Goal: Task Accomplishment & Management: Complete application form

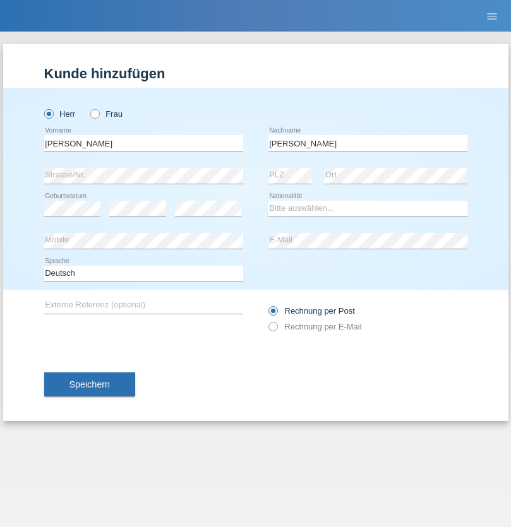
type input "[PERSON_NAME]"
select select "SY"
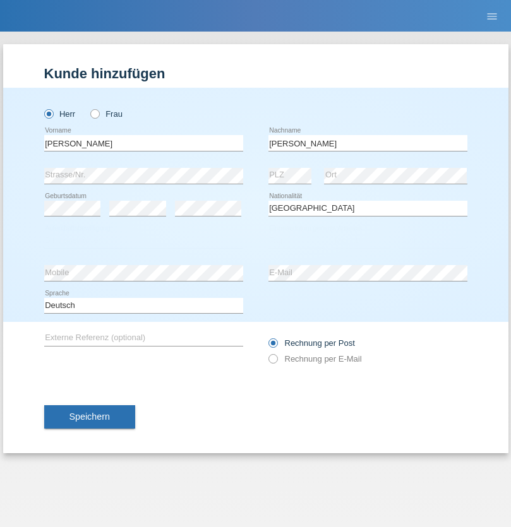
select select "C"
select select "21"
select select "12"
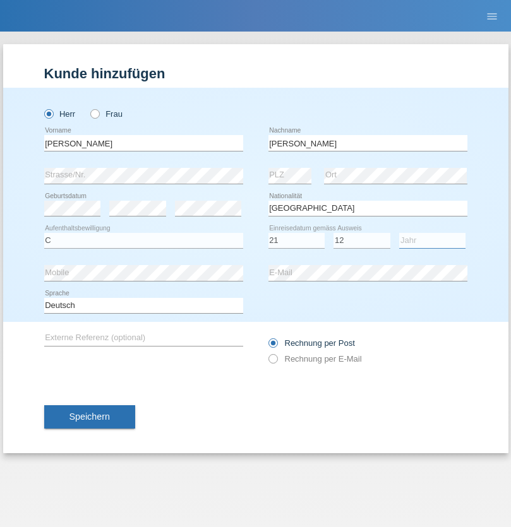
select select "2013"
select select "en"
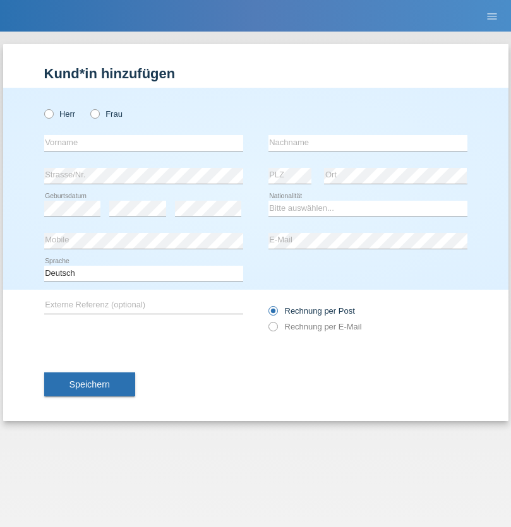
radio input "true"
click at [143, 143] on input "text" at bounding box center [143, 143] width 199 height 16
type input "David"
click at [368, 143] on input "text" at bounding box center [367, 143] width 199 height 16
type input "Senn"
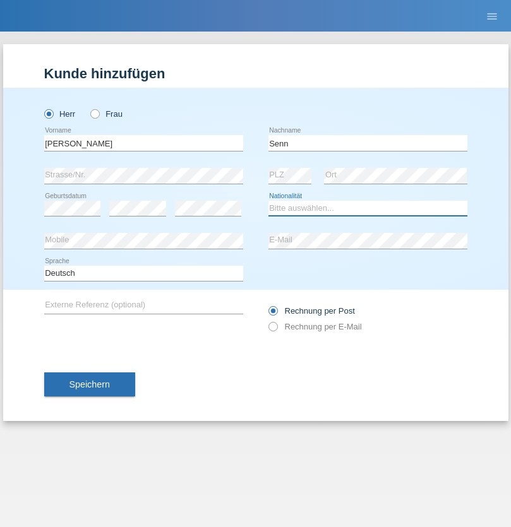
select select "CH"
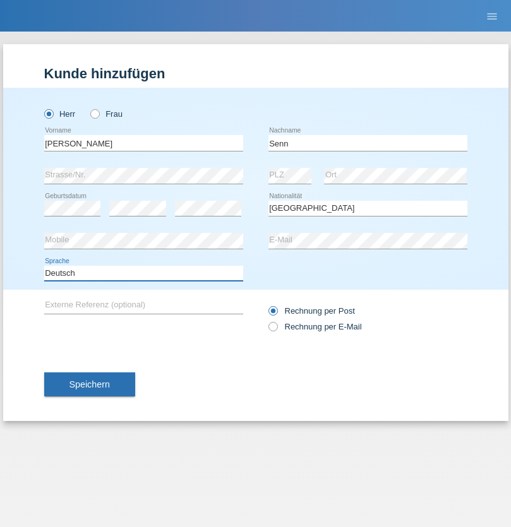
select select "en"
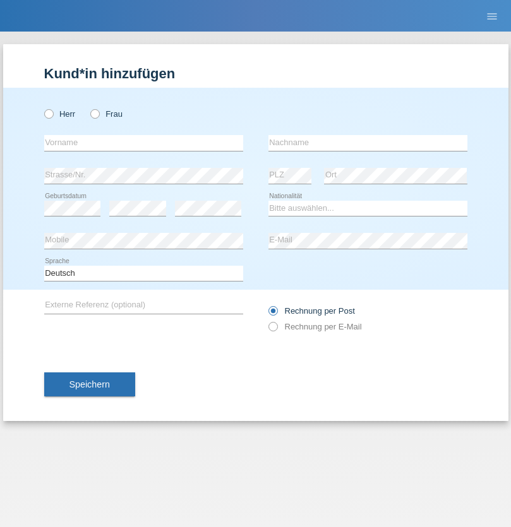
radio input "true"
click at [143, 143] on input "text" at bounding box center [143, 143] width 199 height 16
type input "Petre"
click at [368, 143] on input "text" at bounding box center [367, 143] width 199 height 16
type input "Bujor"
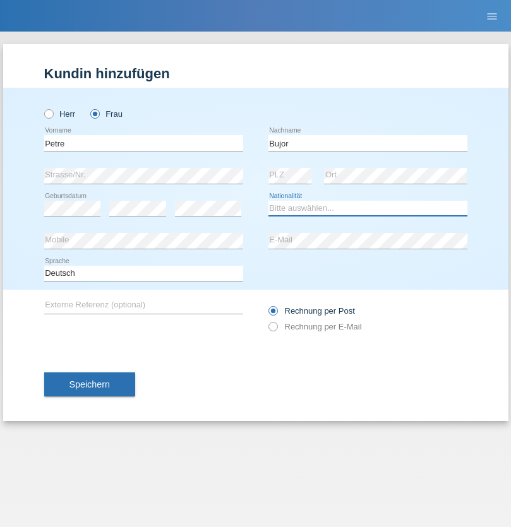
select select "RO"
select select "C"
select select "08"
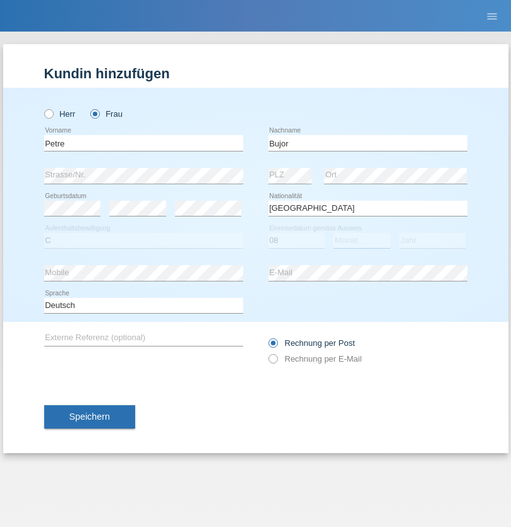
select select "09"
select select "2021"
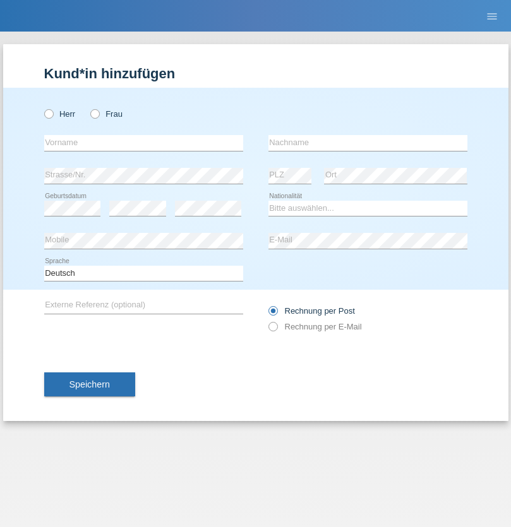
radio input "true"
click at [143, 143] on input "text" at bounding box center [143, 143] width 199 height 16
type input "agnertina"
click at [368, 143] on input "text" at bounding box center [367, 143] width 199 height 16
type input "noshaj"
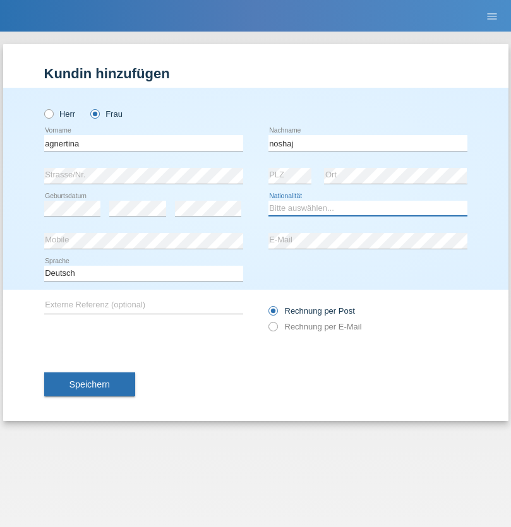
select select "NL"
select select "C"
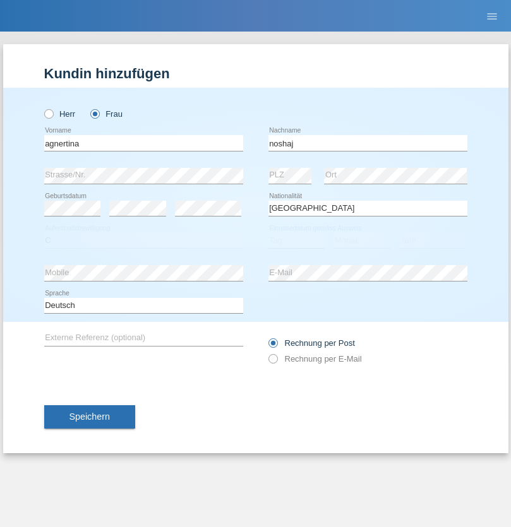
select select "01"
select select "08"
select select "2021"
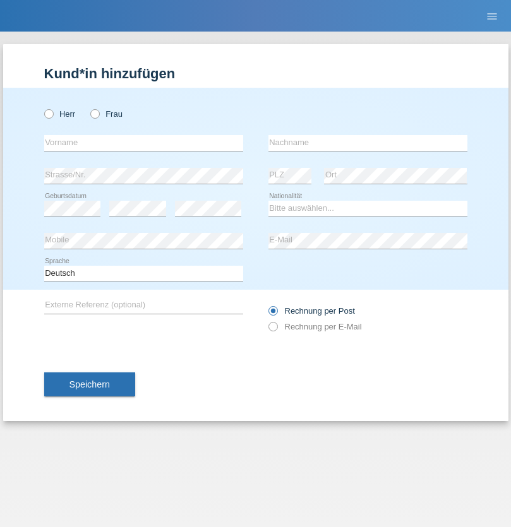
radio input "true"
click at [143, 143] on input "text" at bounding box center [143, 143] width 199 height 16
type input "firat"
click at [368, 143] on input "text" at bounding box center [367, 143] width 199 height 16
type input "kara"
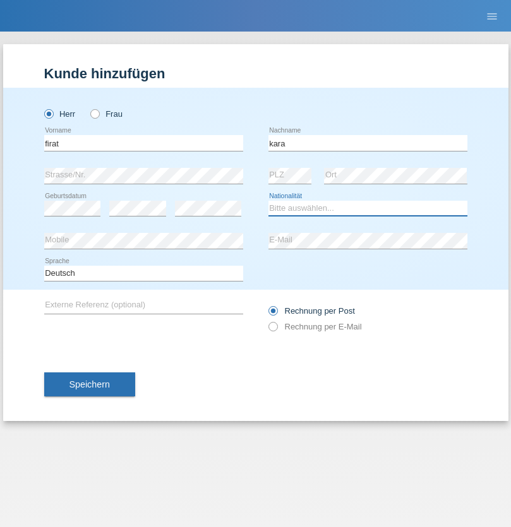
select select "CH"
radio input "true"
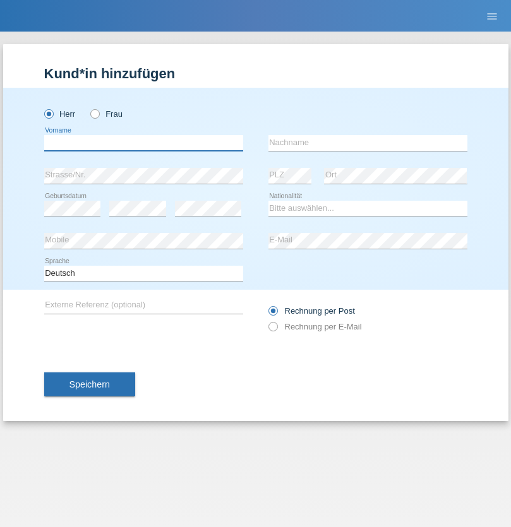
click at [143, 143] on input "text" at bounding box center [143, 143] width 199 height 16
type input "[PERSON_NAME]"
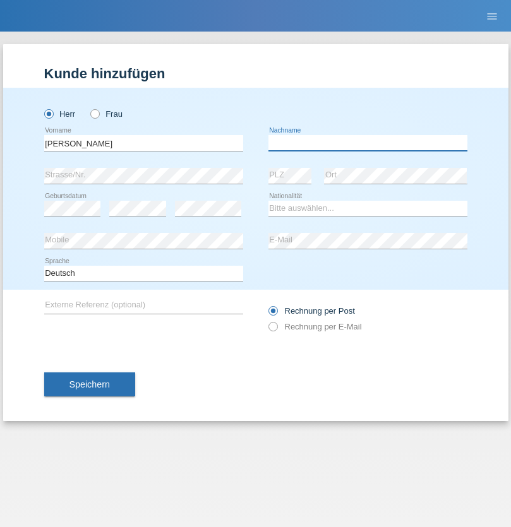
click at [368, 143] on input "text" at bounding box center [367, 143] width 199 height 16
type input "Teeriu"
select select "RO"
select select "C"
select select "08"
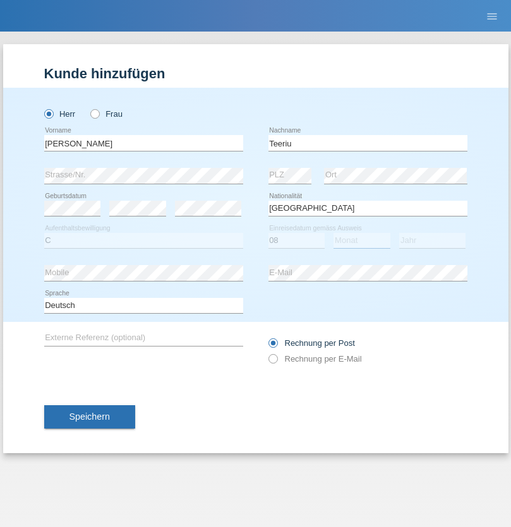
select select "09"
select select "2021"
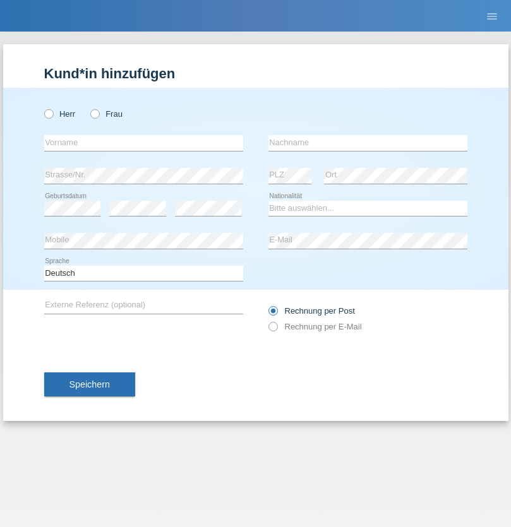
radio input "true"
click at [143, 143] on input "text" at bounding box center [143, 143] width 199 height 16
type input "Rihanna"
click at [368, 143] on input "text" at bounding box center [367, 143] width 199 height 16
type input "Dössegger"
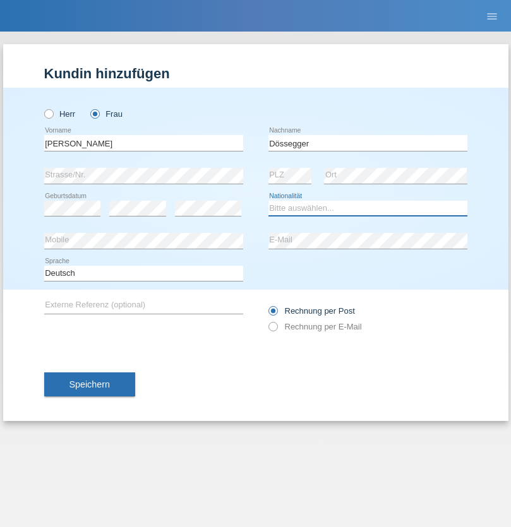
select select "CH"
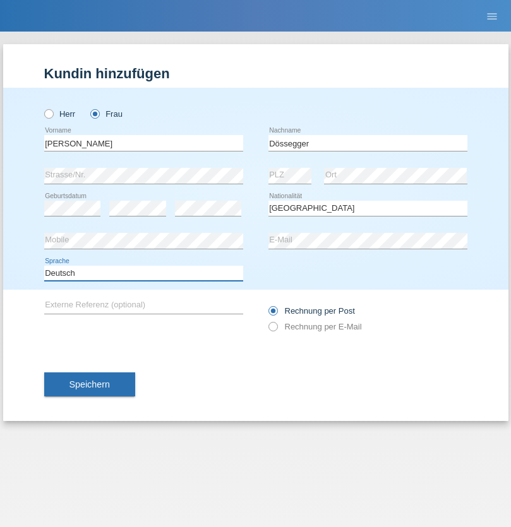
select select "en"
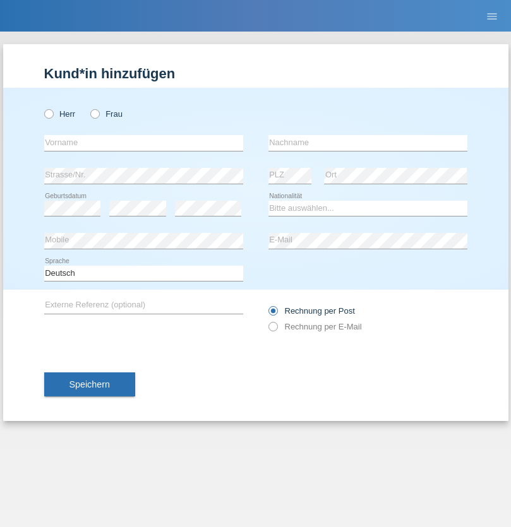
radio input "true"
click at [143, 143] on input "text" at bounding box center [143, 143] width 199 height 16
type input "Senije"
click at [368, 143] on input "text" at bounding box center [367, 143] width 199 height 16
type input "[DEMOGRAPHIC_DATA]"
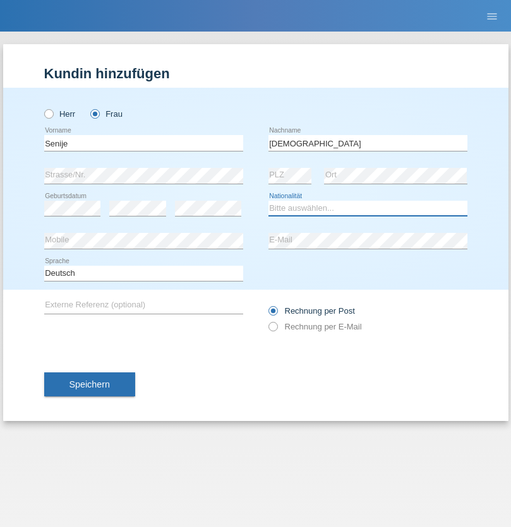
select select "CH"
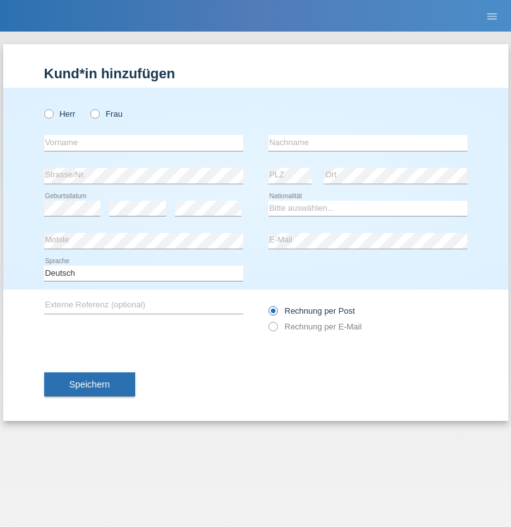
radio input "true"
click at [143, 143] on input "text" at bounding box center [143, 143] width 199 height 16
type input "Andy"
click at [368, 143] on input "text" at bounding box center [367, 143] width 199 height 16
type input "Priestley"
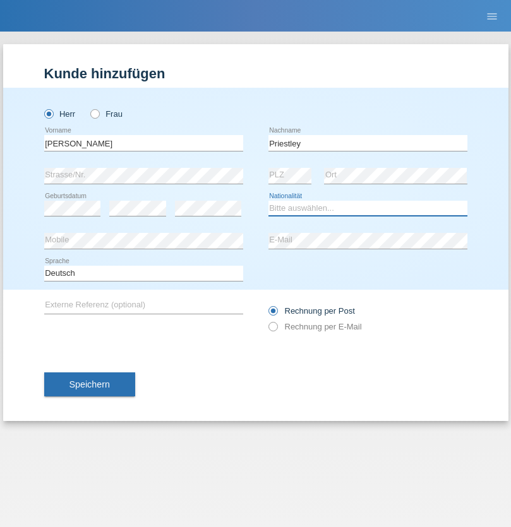
select select "CH"
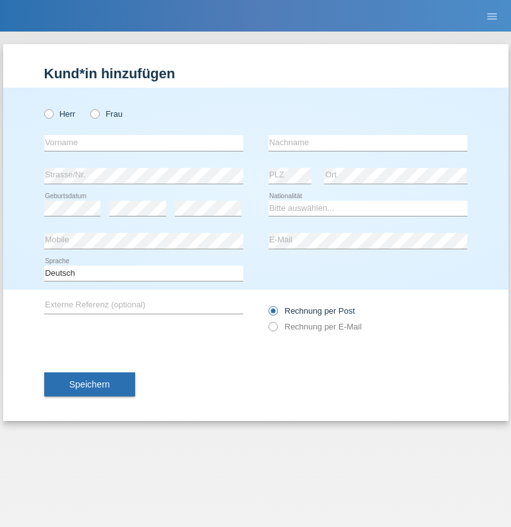
radio input "true"
click at [143, 143] on input "text" at bounding box center [143, 143] width 199 height 16
type input "Francesco"
click at [368, 143] on input "text" at bounding box center [367, 143] width 199 height 16
type input "Fortugno"
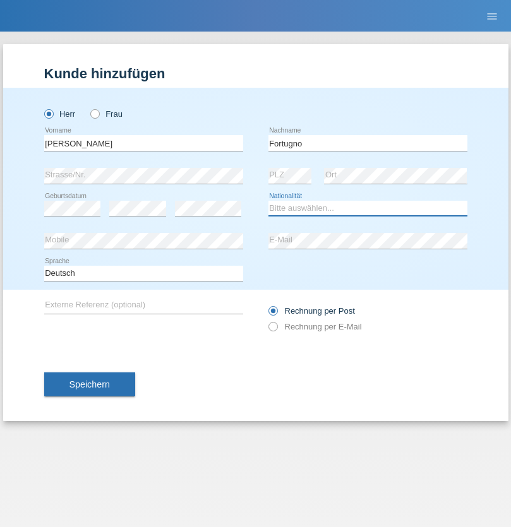
select select "IT"
select select "C"
select select "09"
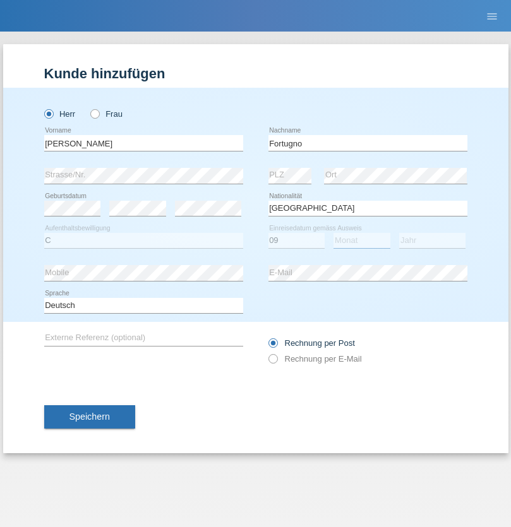
select select "08"
select select "2006"
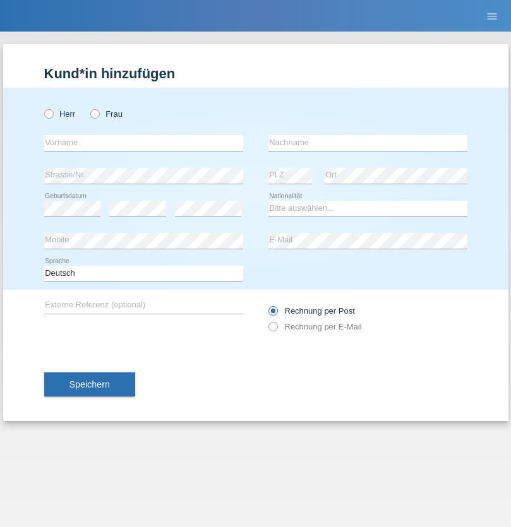
radio input "true"
click at [143, 143] on input "text" at bounding box center [143, 143] width 199 height 16
type input "Farkash"
click at [368, 143] on input "text" at bounding box center [367, 143] width 199 height 16
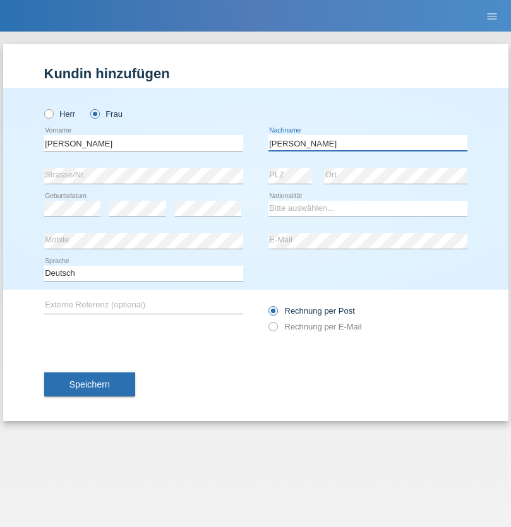
type input "Yolana"
select select "UA"
select select "C"
select select "23"
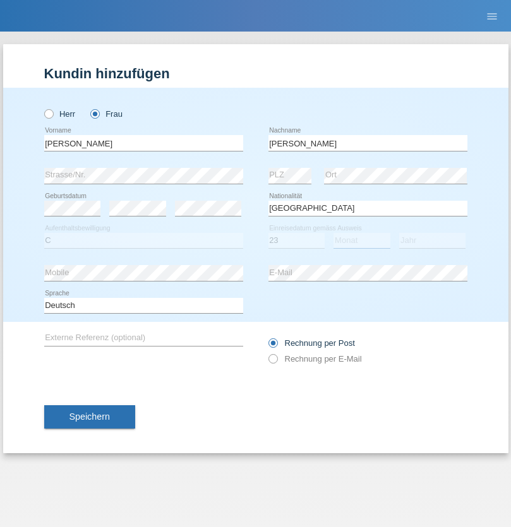
select select "10"
select select "2021"
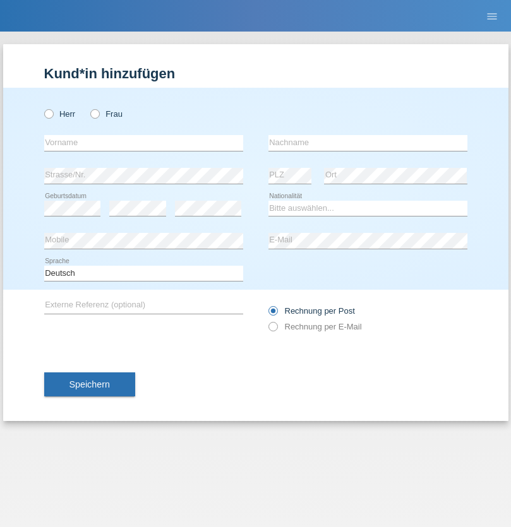
radio input "true"
click at [143, 143] on input "text" at bounding box center [143, 143] width 199 height 16
type input "Nuria"
click at [368, 143] on input "text" at bounding box center [367, 143] width 199 height 16
type input "D'Antino"
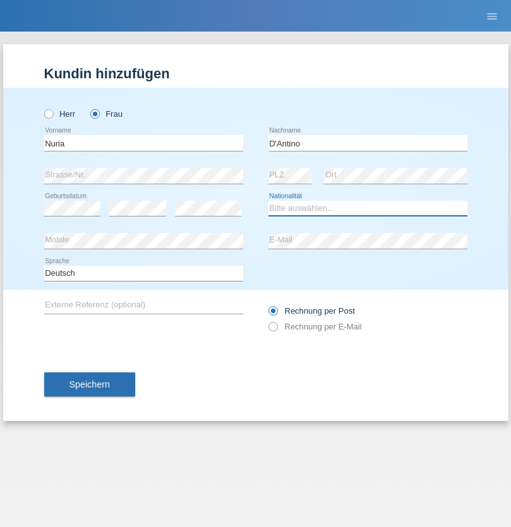
select select "CH"
